Goal: Understand process/instructions: Learn how to perform a task or action

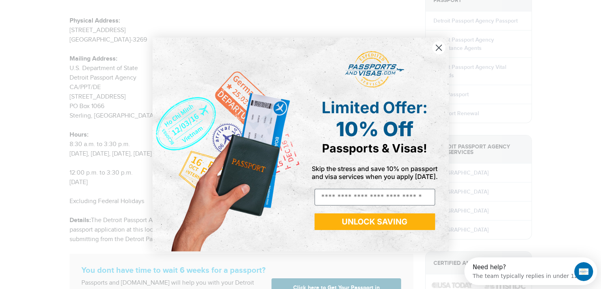
scroll to position [97, 0]
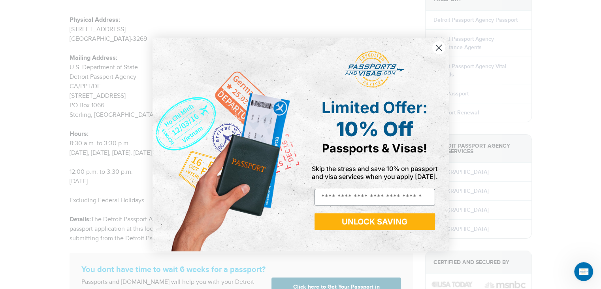
click at [438, 47] on icon "Close dialog" at bounding box center [439, 48] width 6 height 6
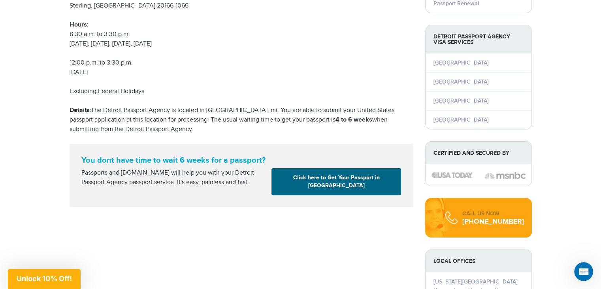
scroll to position [207, 0]
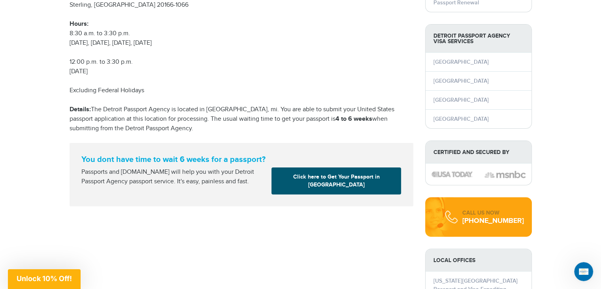
click at [347, 174] on link "Click here to Get Your Passport in [GEOGRAPHIC_DATA]" at bounding box center [337, 180] width 130 height 27
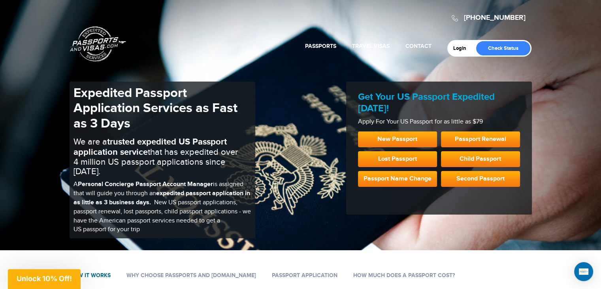
click at [100, 272] on link "How it works" at bounding box center [90, 275] width 41 height 7
click at [101, 272] on link "How it works" at bounding box center [90, 275] width 41 height 7
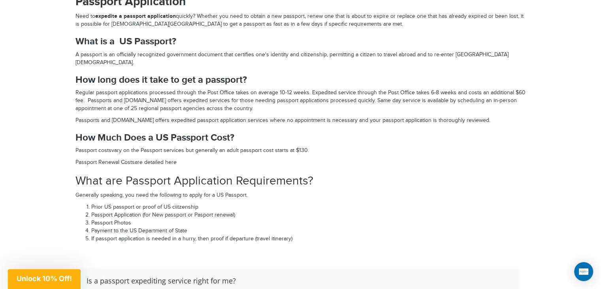
scroll to position [892, 0]
